Goal: Task Accomplishment & Management: Manage account settings

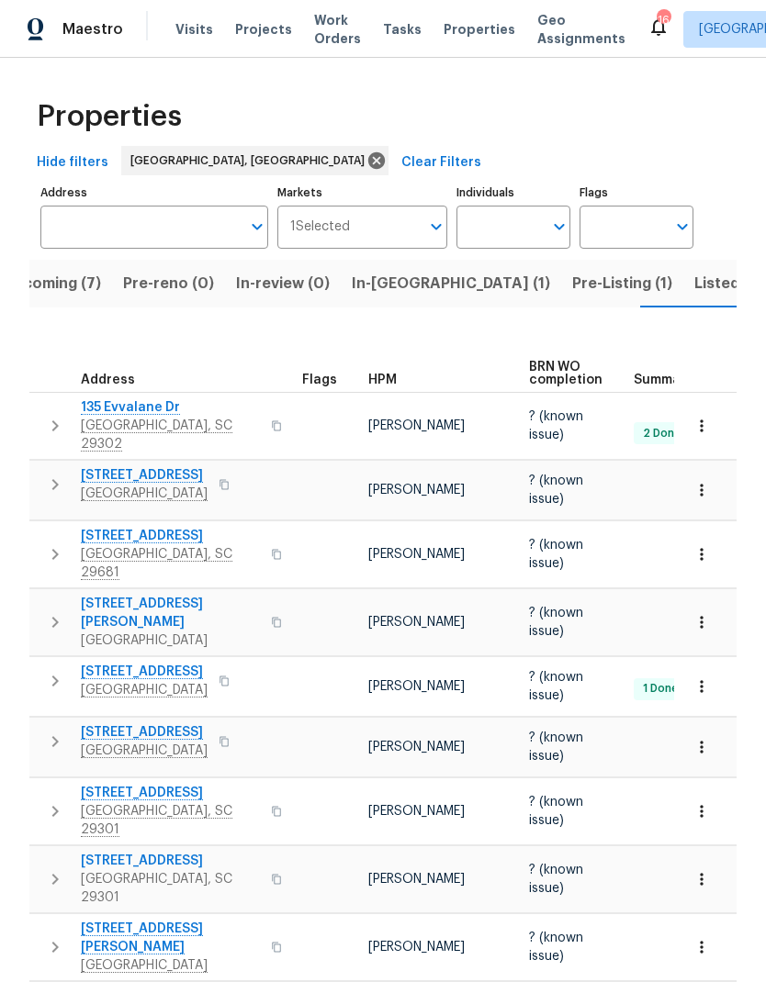
click at [396, 286] on span "In-reno (1)" at bounding box center [451, 284] width 198 height 26
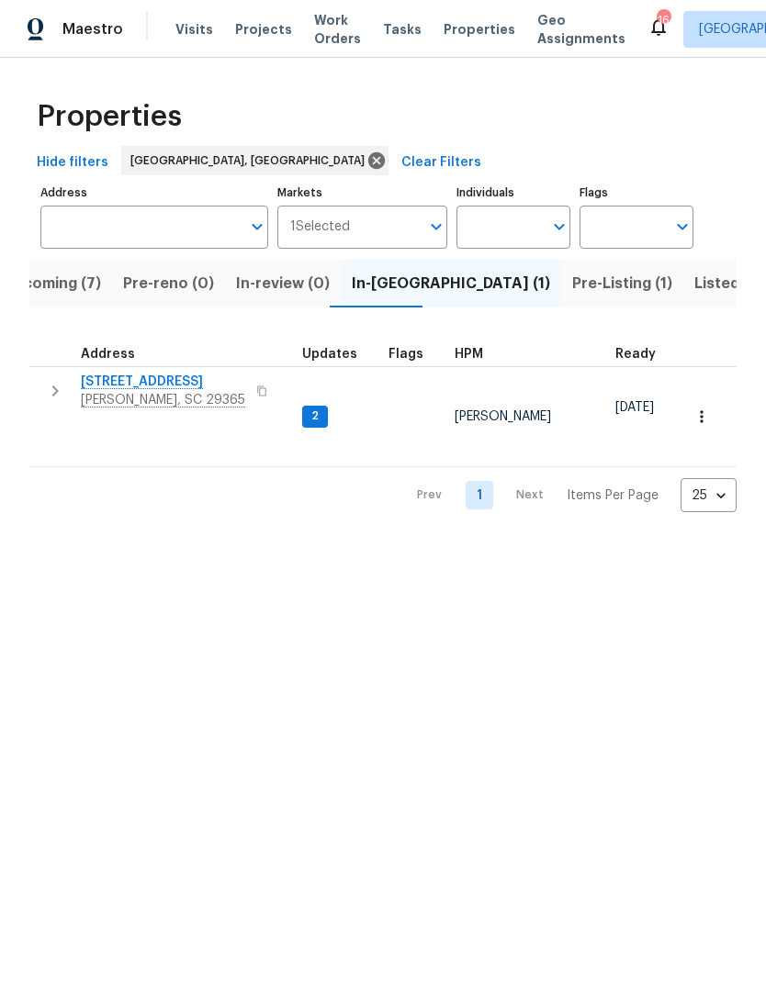
click at [175, 383] on span "203 Heatherbrook Dr" at bounding box center [163, 382] width 164 height 18
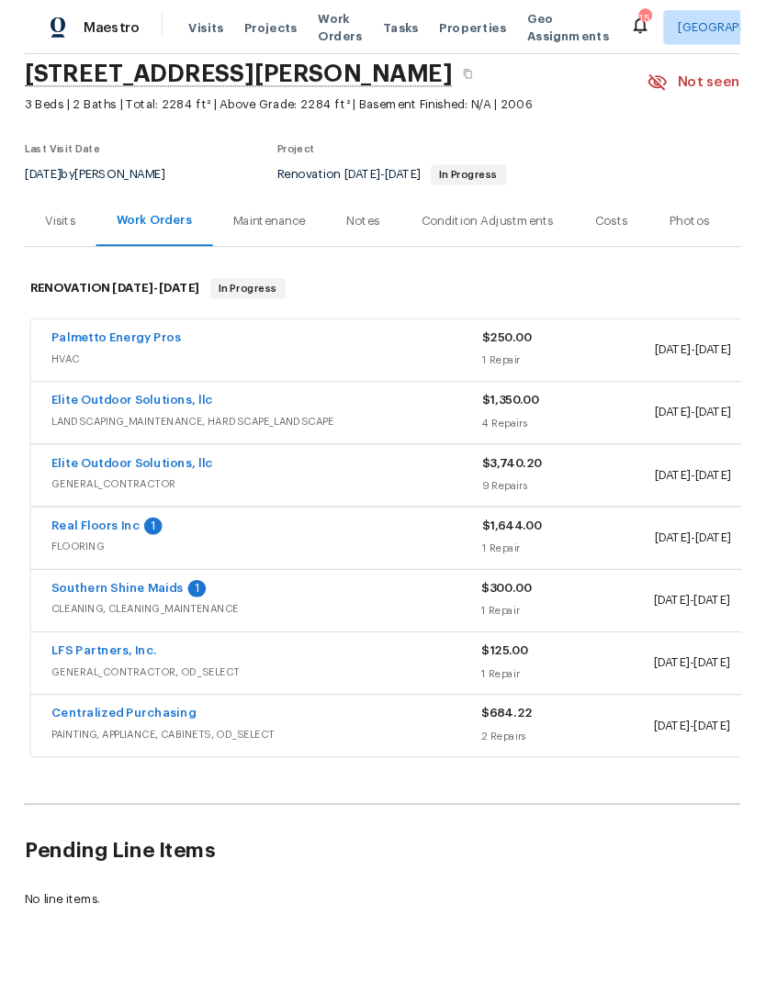
scroll to position [69, 0]
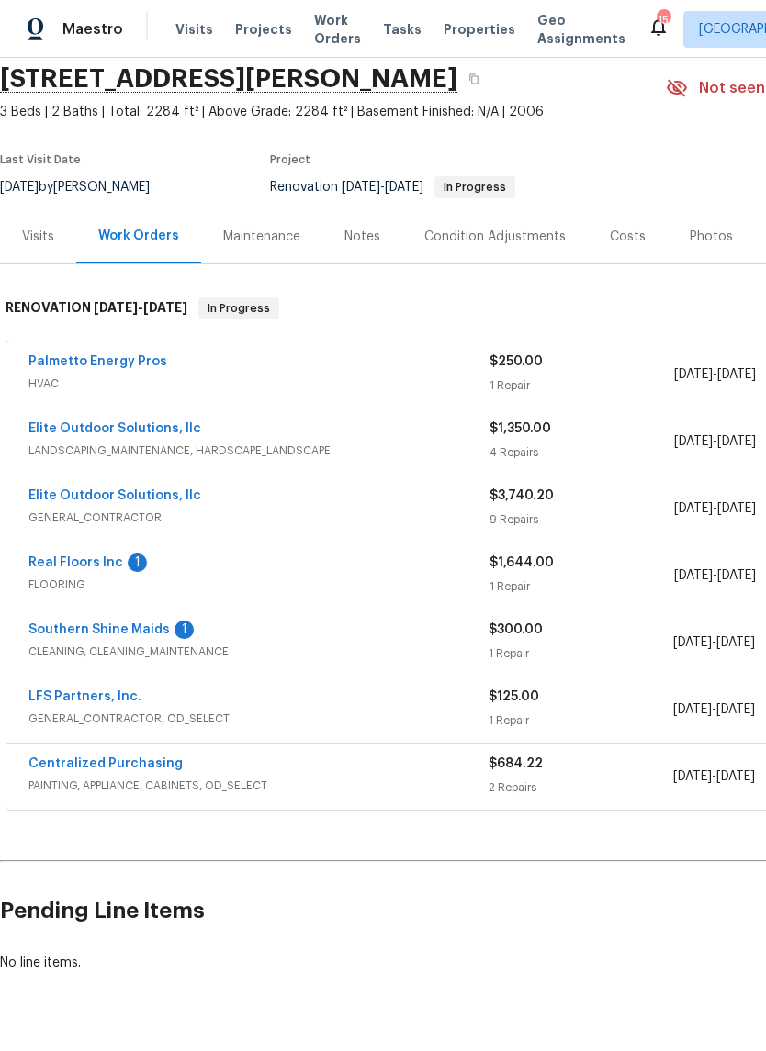
click at [132, 366] on link "Palmetto Energy Pros" at bounding box center [97, 361] width 139 height 13
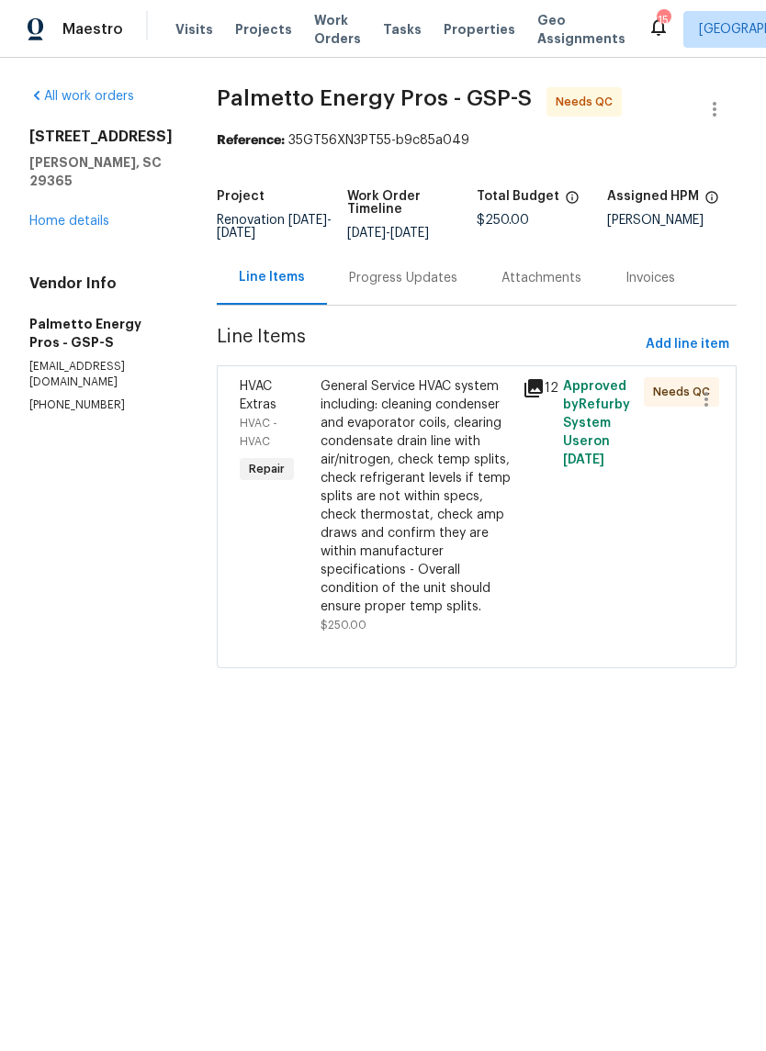
click at [382, 448] on div "General Service HVAC system including: cleaning condenser and evaporator coils,…" at bounding box center [415, 496] width 191 height 239
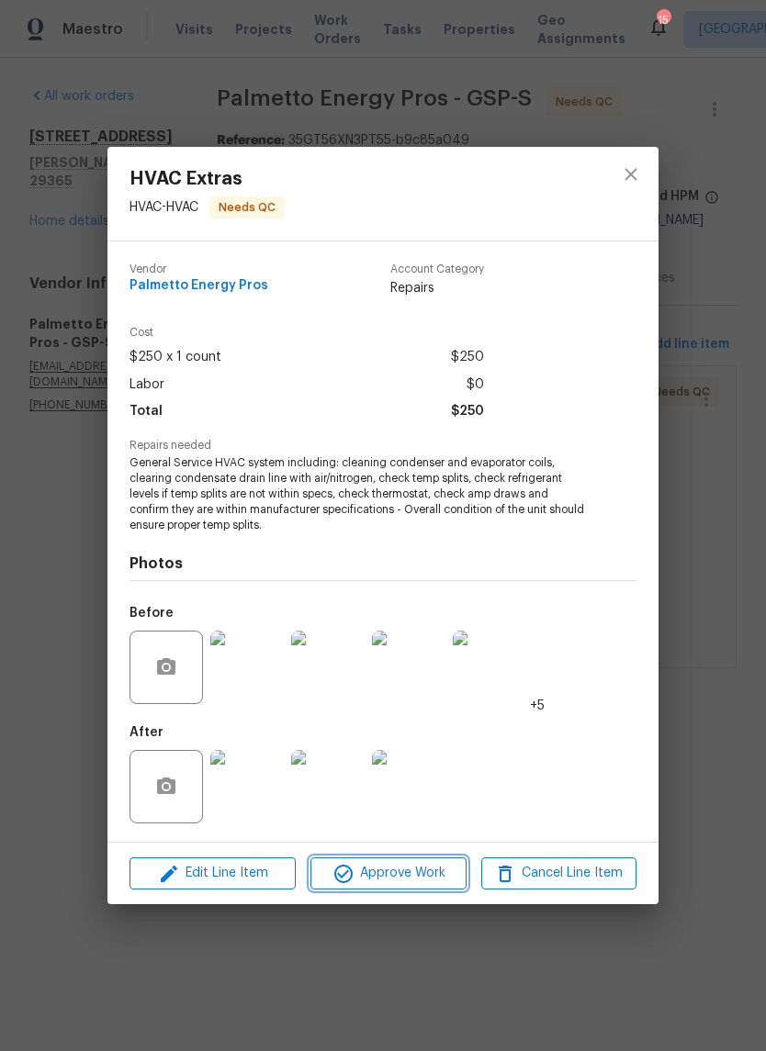
click at [421, 867] on span "Approve Work" at bounding box center [388, 873] width 144 height 23
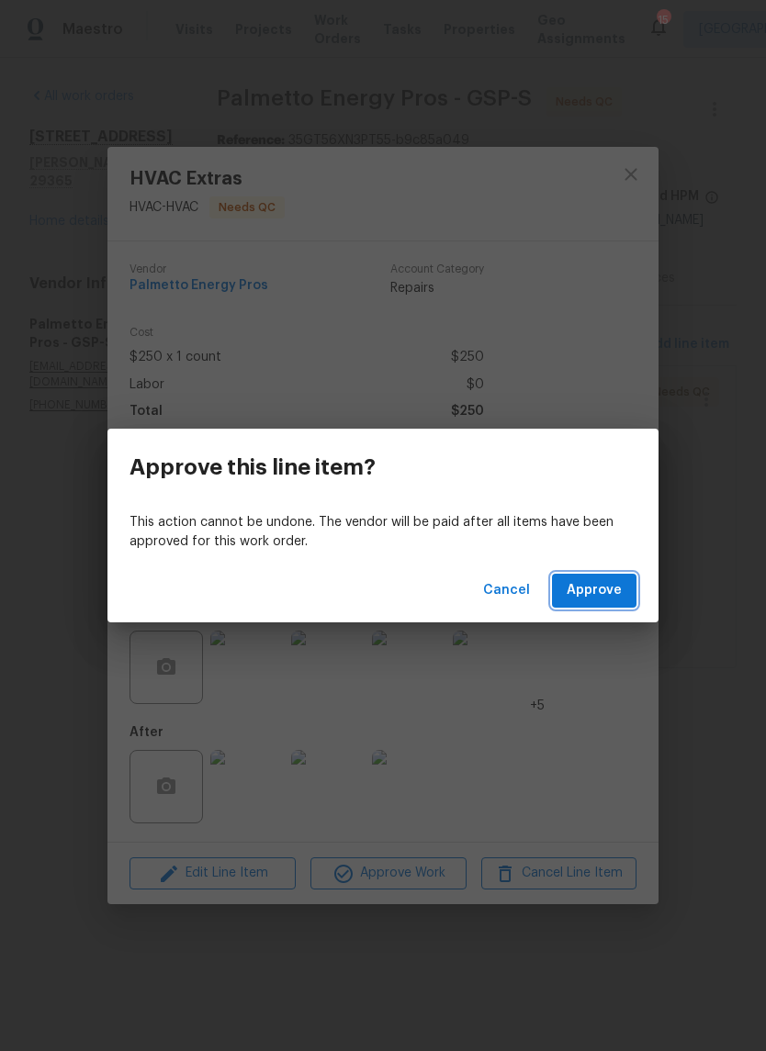
click at [593, 582] on span "Approve" at bounding box center [593, 590] width 55 height 23
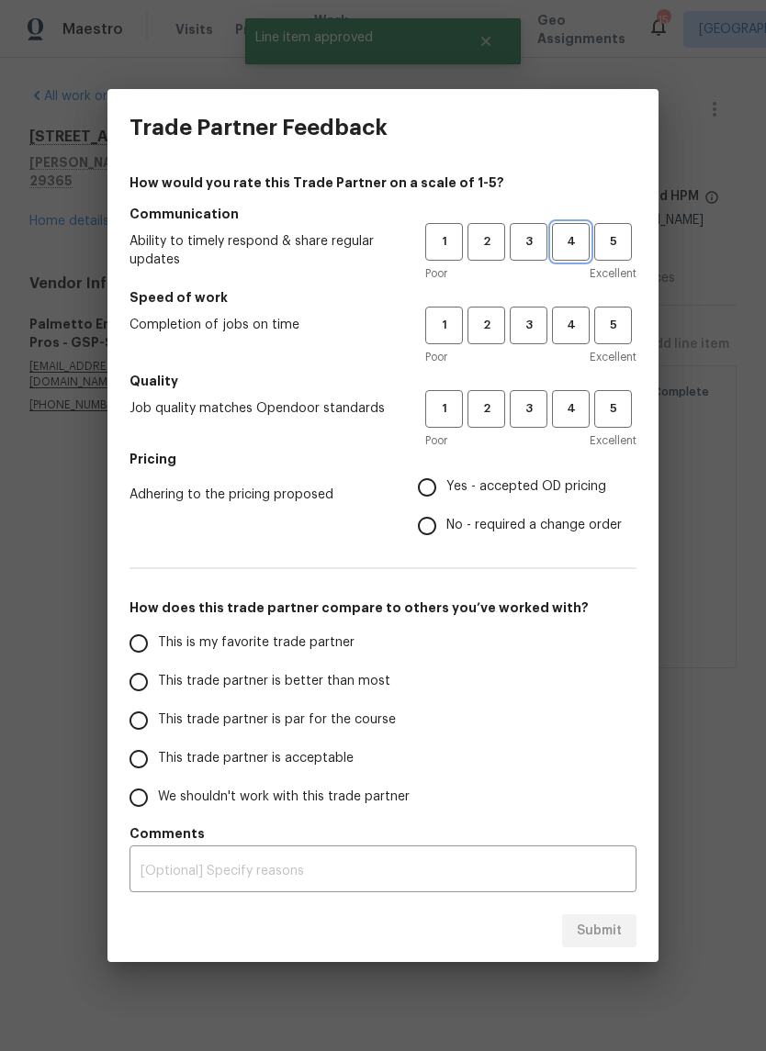
click at [568, 234] on span "4" at bounding box center [571, 241] width 34 height 21
click at [579, 324] on span "4" at bounding box center [571, 325] width 34 height 21
click at [584, 403] on span "4" at bounding box center [571, 408] width 34 height 21
click at [437, 489] on input "Yes - accepted OD pricing" at bounding box center [427, 487] width 39 height 39
radio input "true"
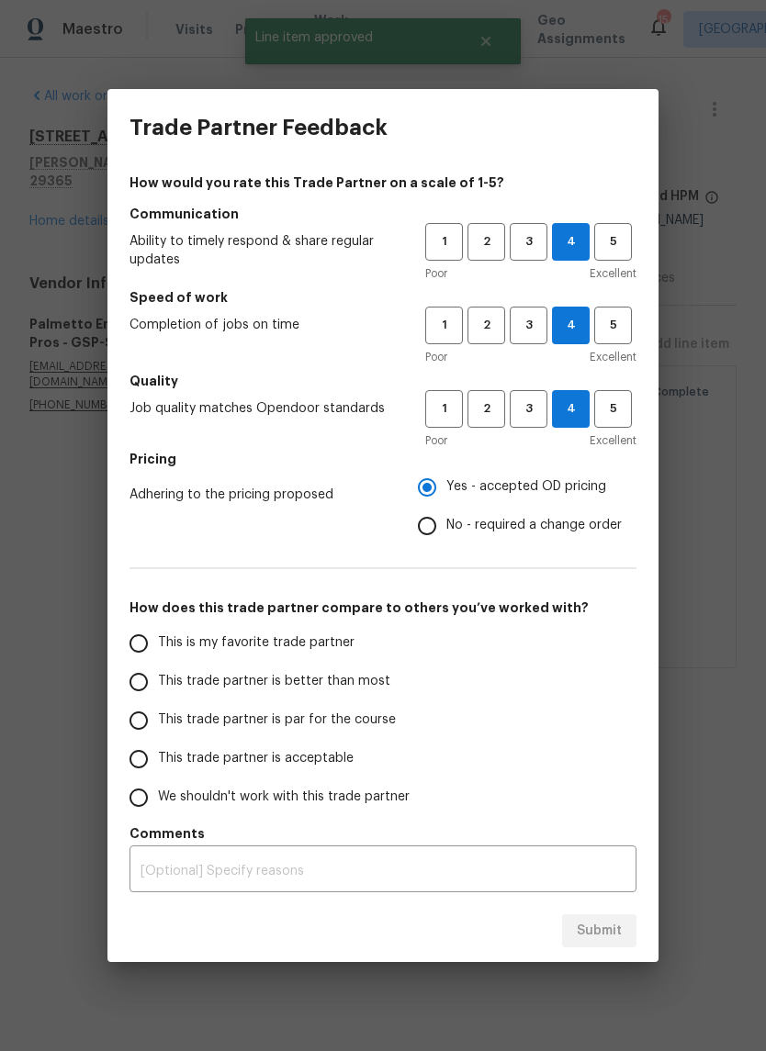
click at [140, 688] on input "This trade partner is better than most" at bounding box center [138, 682] width 39 height 39
click at [601, 940] on span "Submit" at bounding box center [599, 931] width 45 height 23
radio input "true"
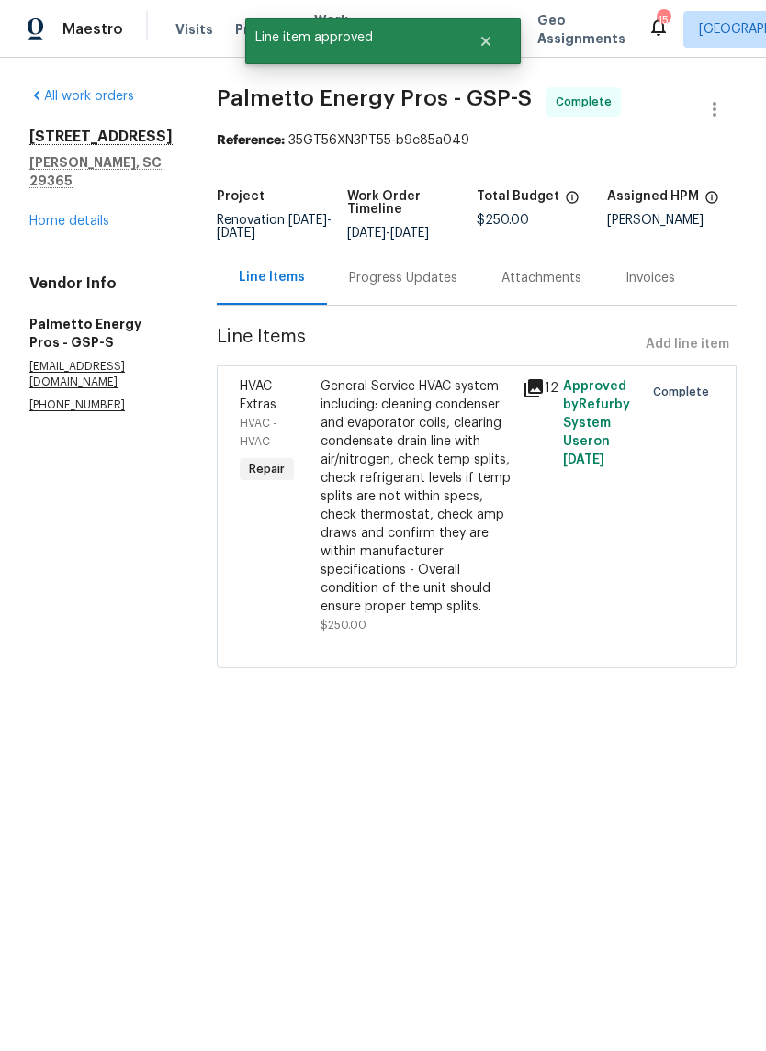
radio input "false"
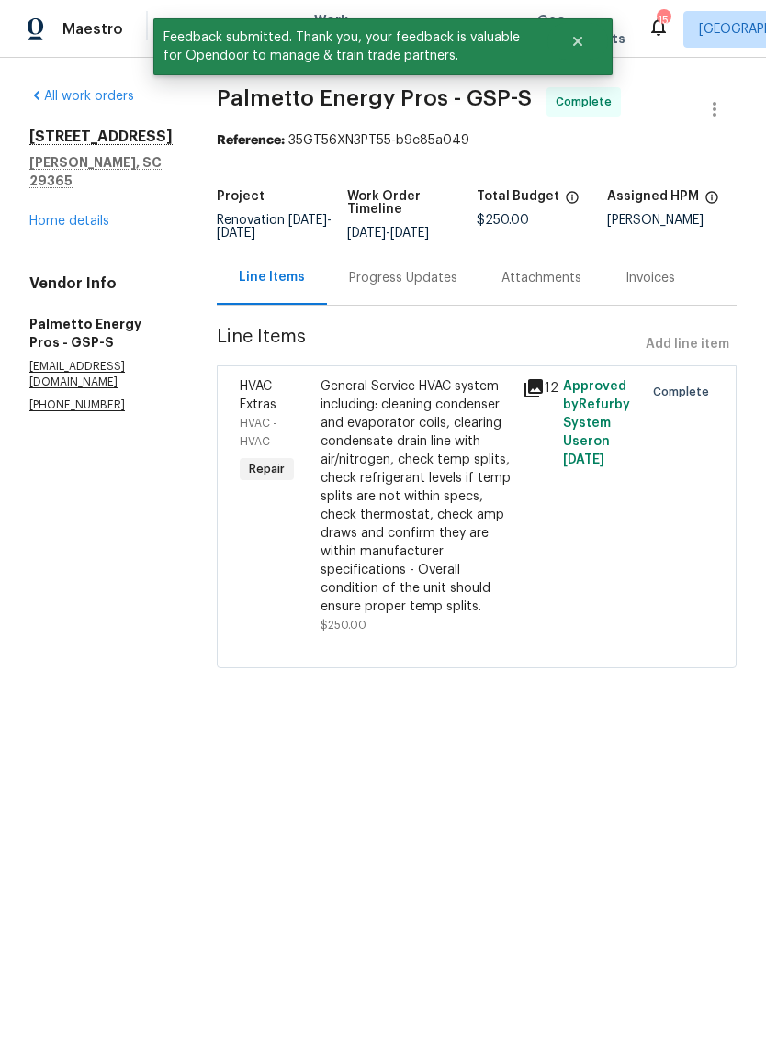
click at [86, 215] on link "Home details" at bounding box center [69, 221] width 80 height 13
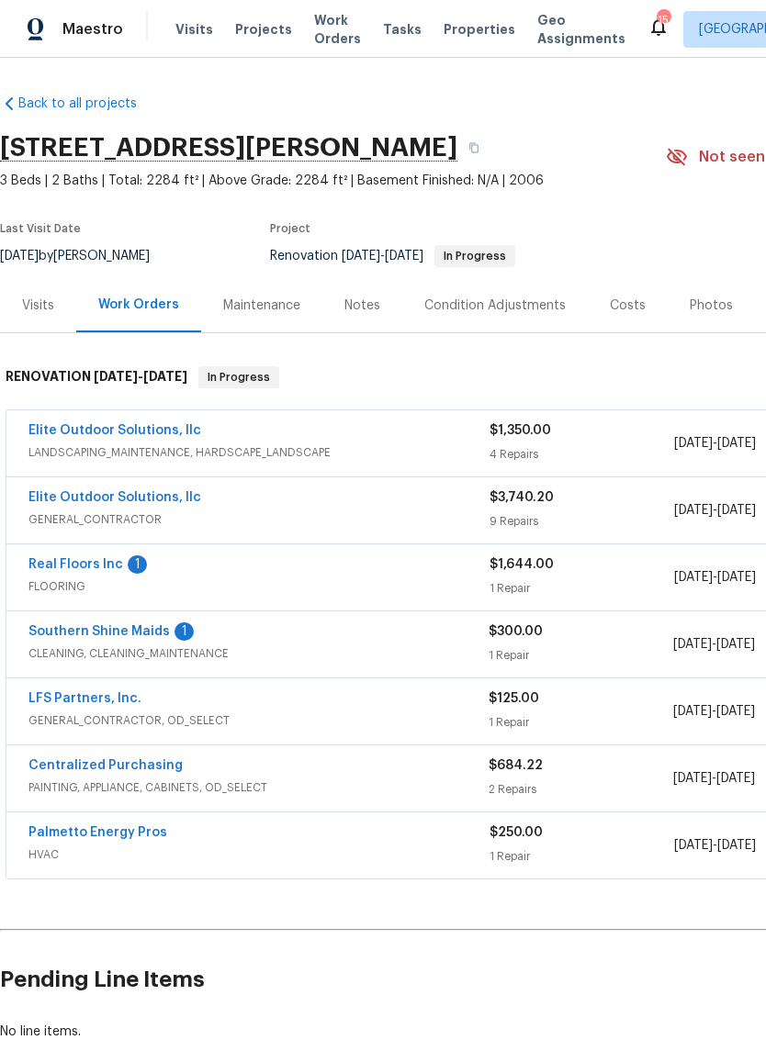
click at [252, 28] on span "Projects" at bounding box center [263, 29] width 57 height 18
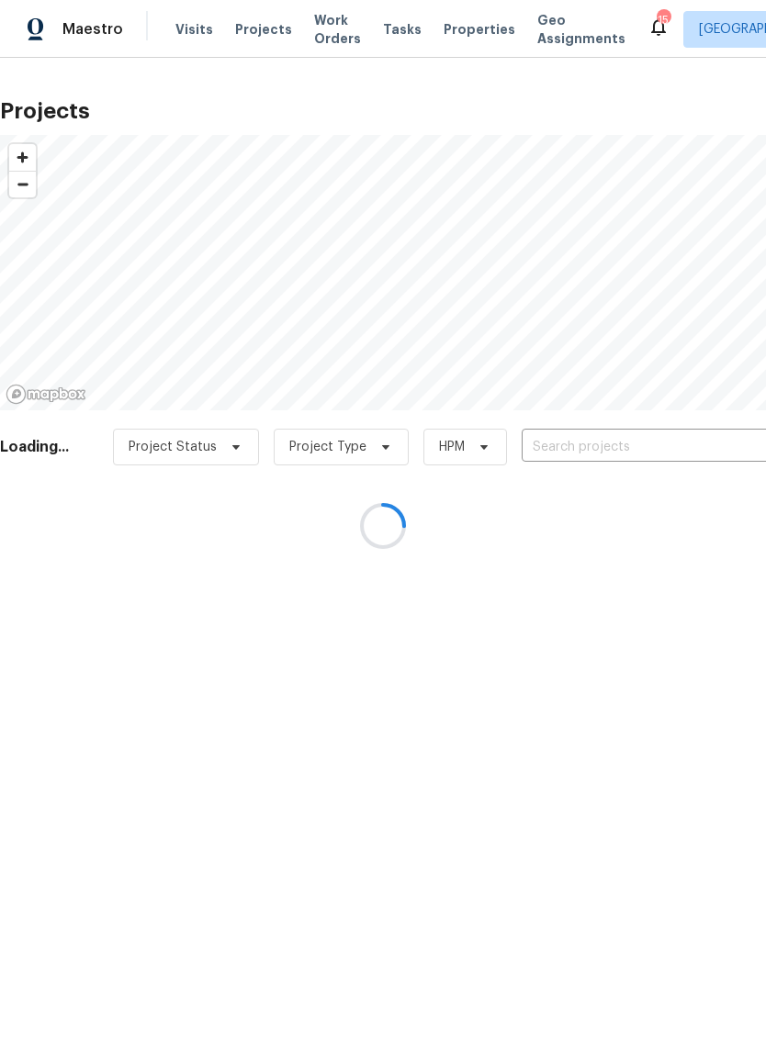
click at [571, 439] on div at bounding box center [383, 525] width 766 height 1051
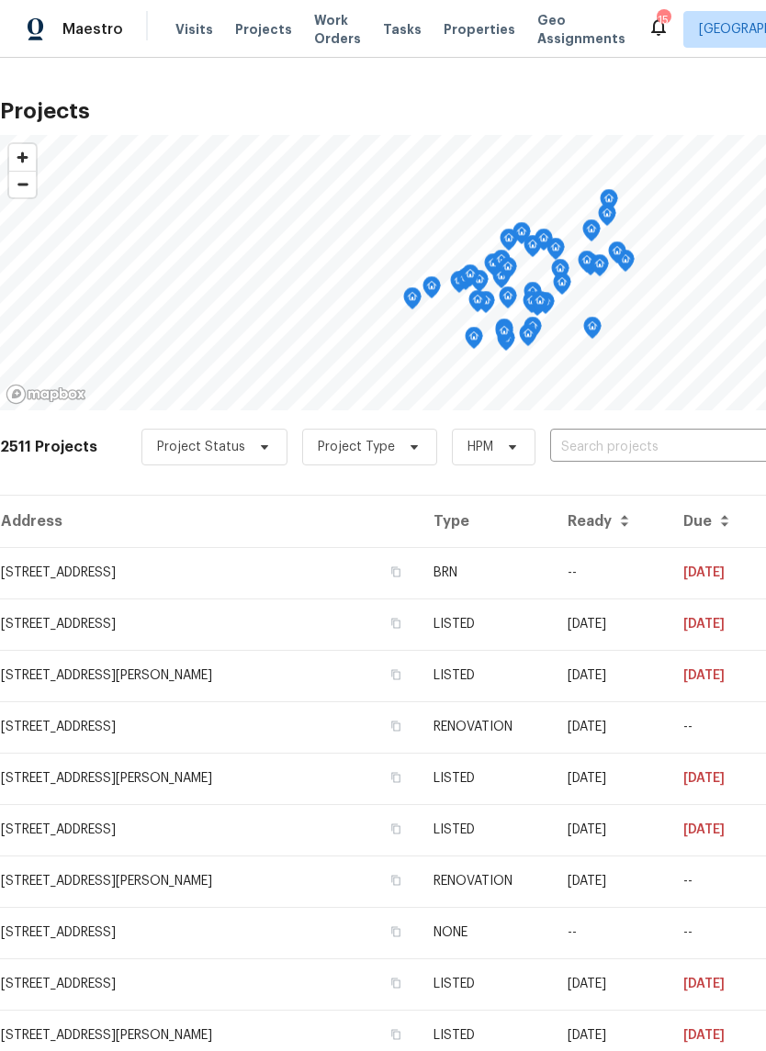
click at [610, 452] on input "text" at bounding box center [655, 447] width 210 height 28
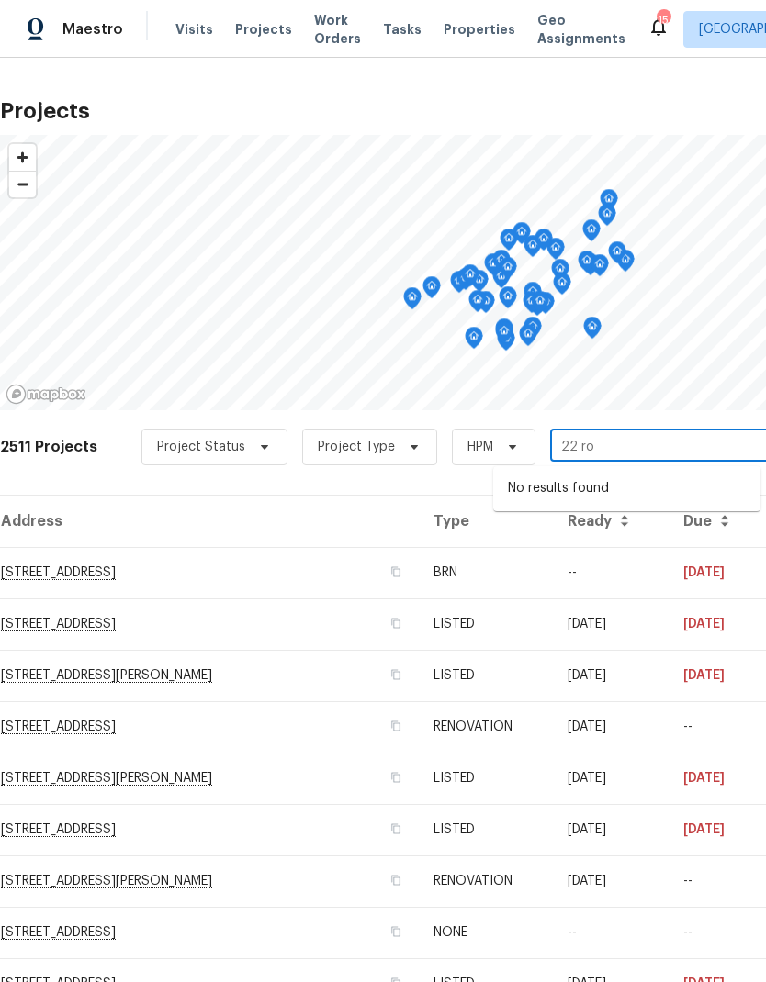
type input "22 r"
click at [610, 535] on li "22 Rustcraft Dr, Greer, SC 29651" at bounding box center [626, 519] width 267 height 31
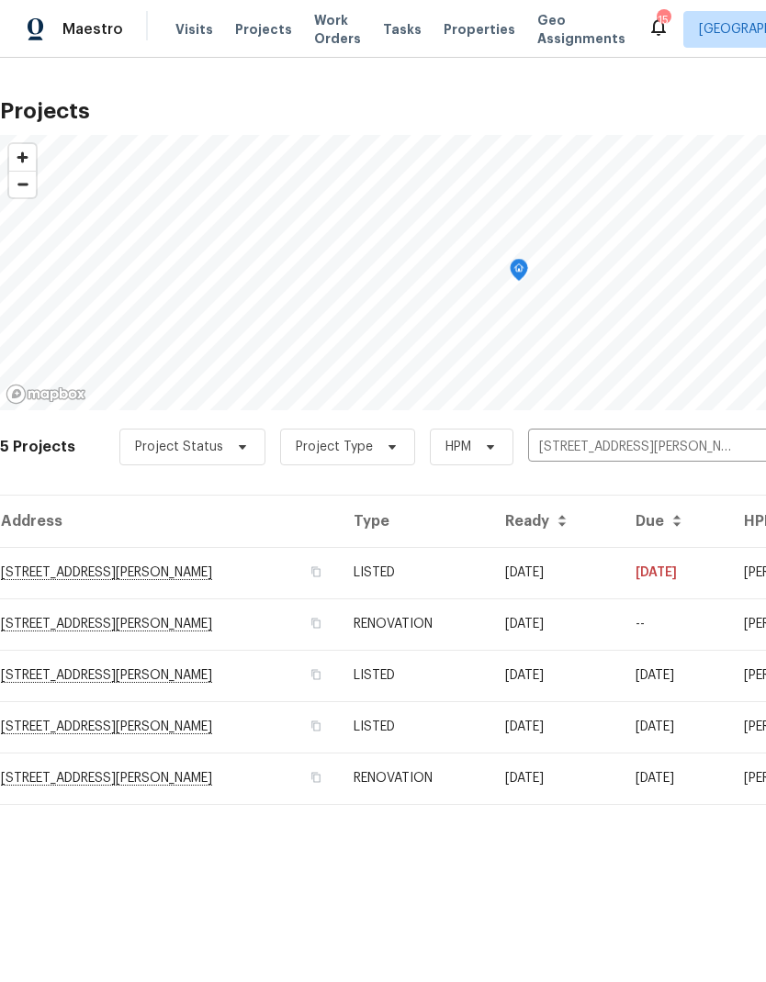
click at [142, 576] on td "22 Rustcraft Dr, Greer, SC 29651" at bounding box center [169, 572] width 339 height 51
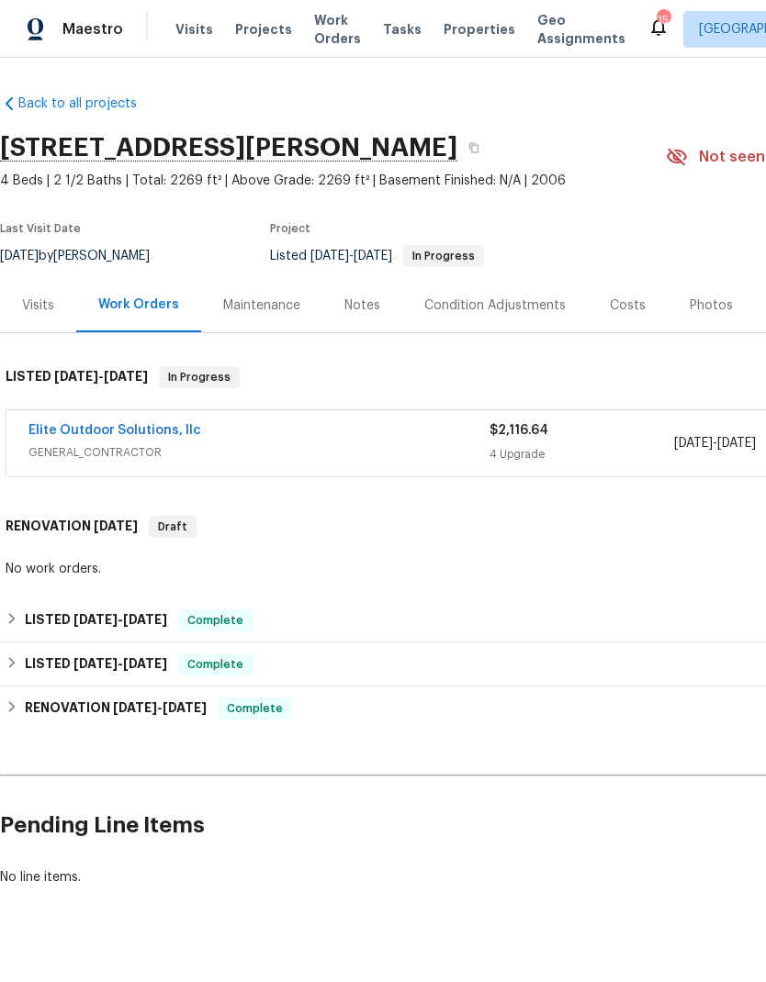
click at [260, 422] on div "Elite Outdoor Solutions, llc" at bounding box center [258, 432] width 461 height 22
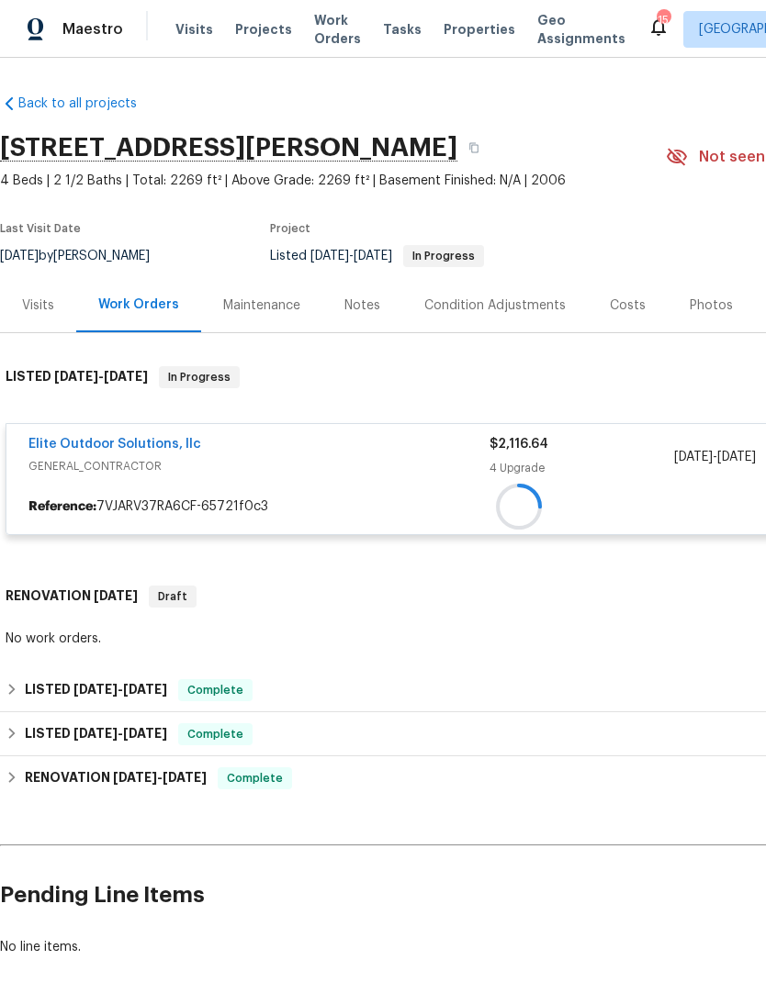
click at [163, 442] on link "Elite Outdoor Solutions, llc" at bounding box center [114, 444] width 173 height 13
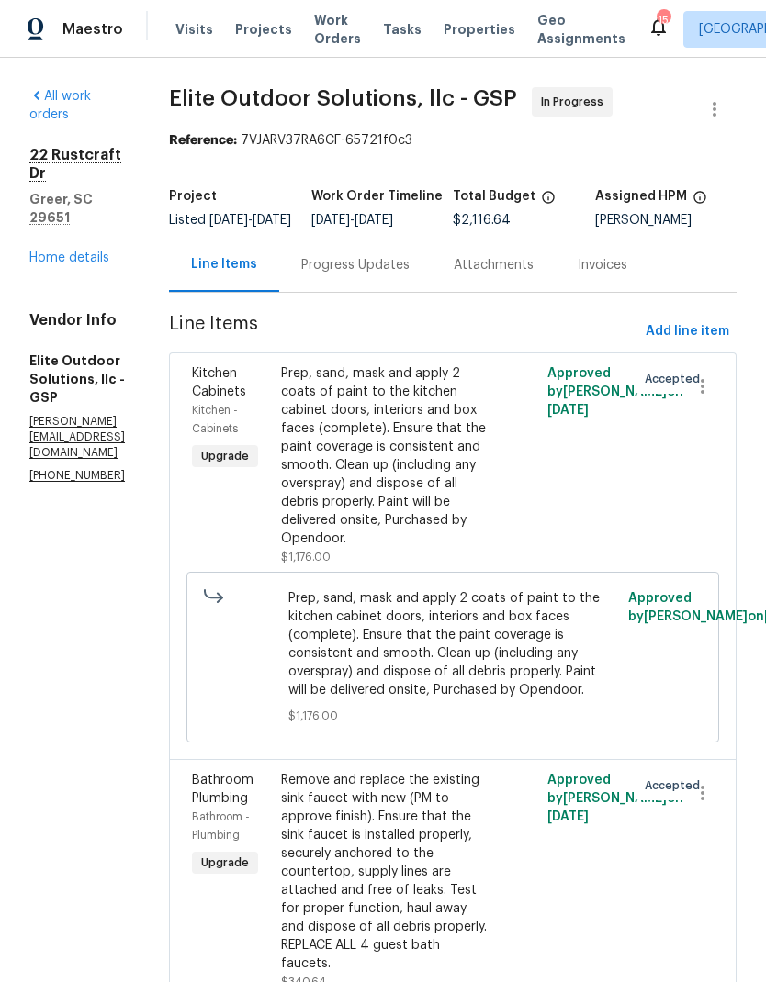
click at [56, 246] on div "22 Rustcraft Dr Greer, SC 29651 Home details" at bounding box center [76, 206] width 95 height 121
click at [63, 262] on link "Home details" at bounding box center [69, 258] width 80 height 13
